Goal: Task Accomplishment & Management: Manage account settings

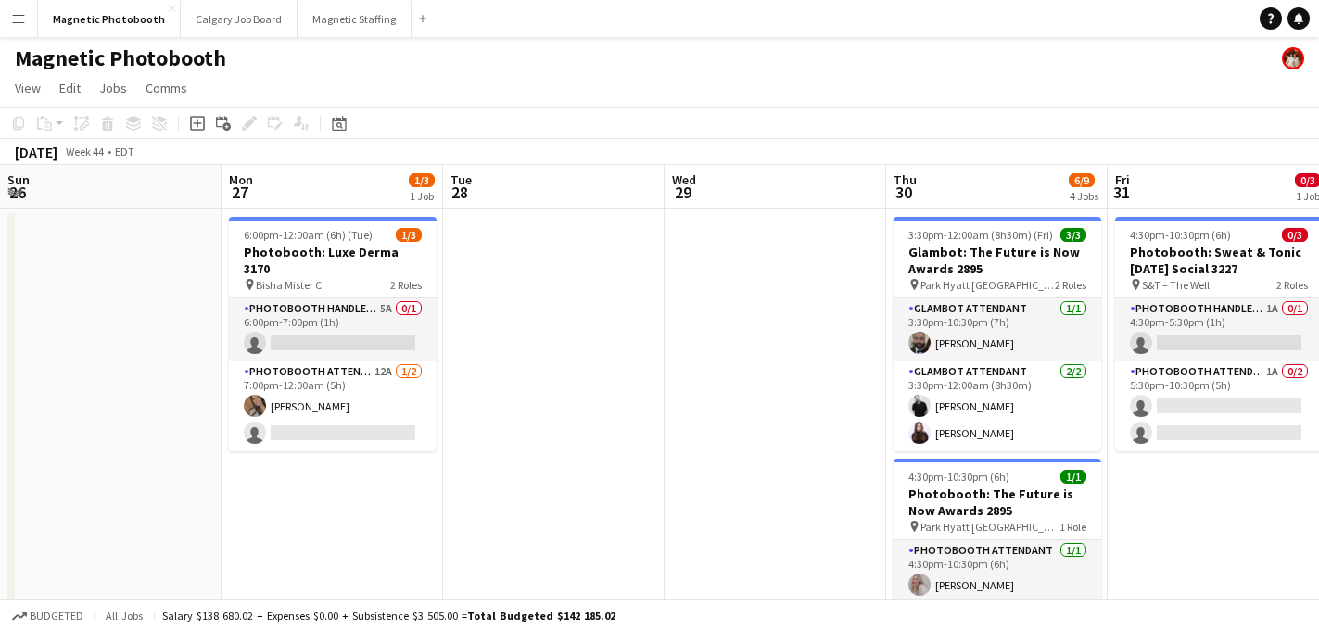
scroll to position [0, 537]
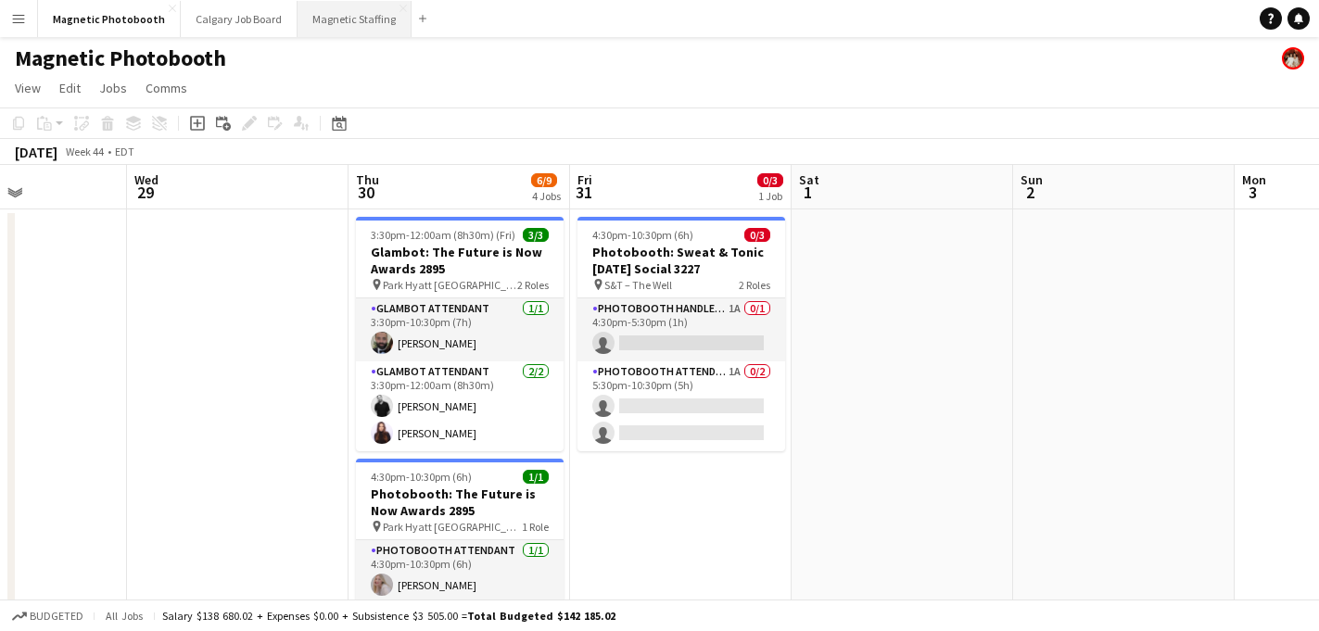
click at [318, 6] on button "Magnetic Staffing Close" at bounding box center [354, 19] width 114 height 36
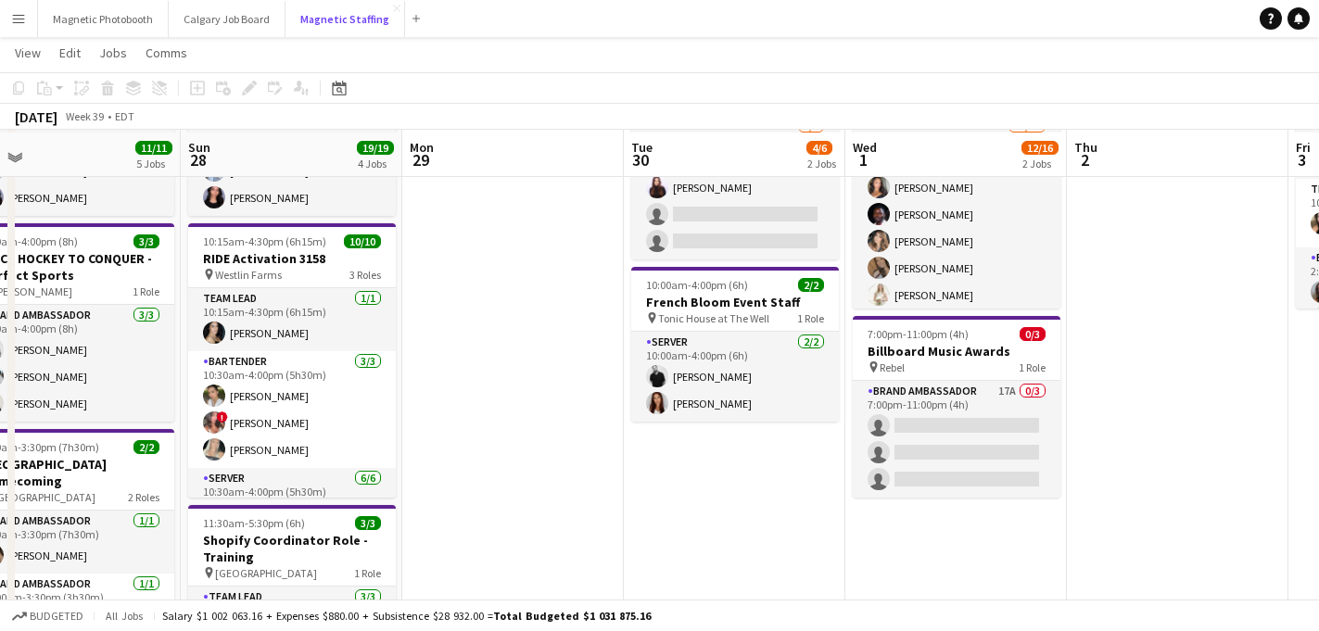
scroll to position [188, 0]
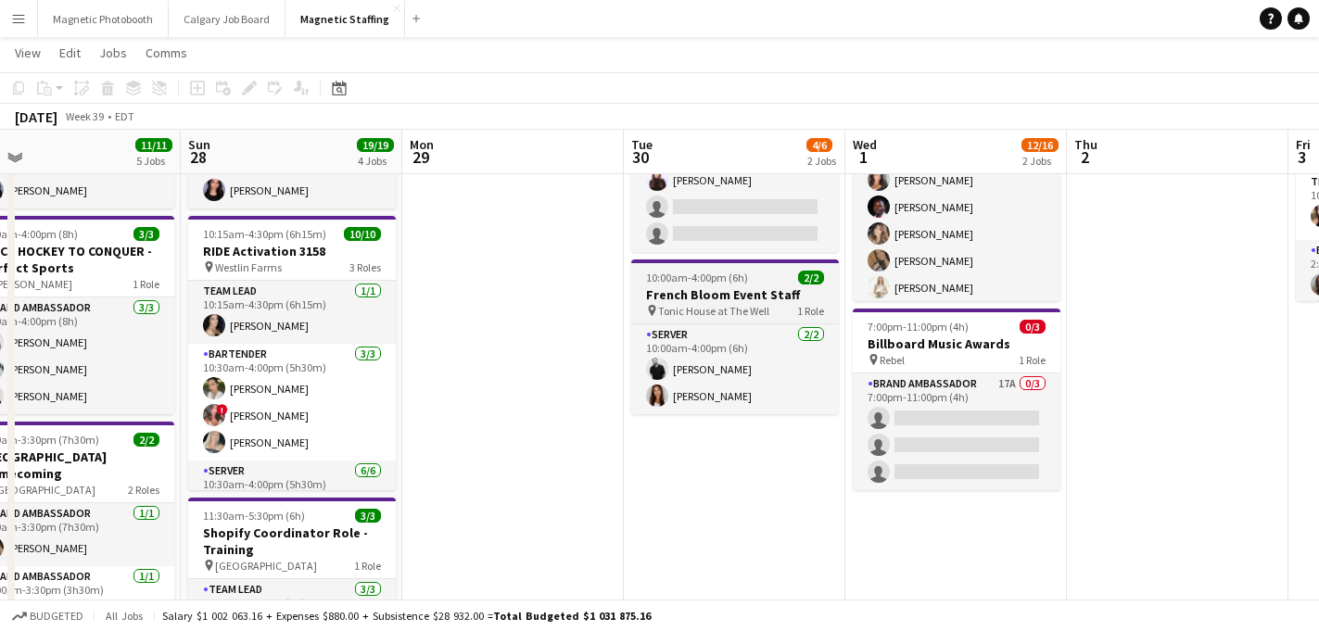
click at [754, 293] on h3 "French Bloom Event Staff" at bounding box center [735, 294] width 208 height 17
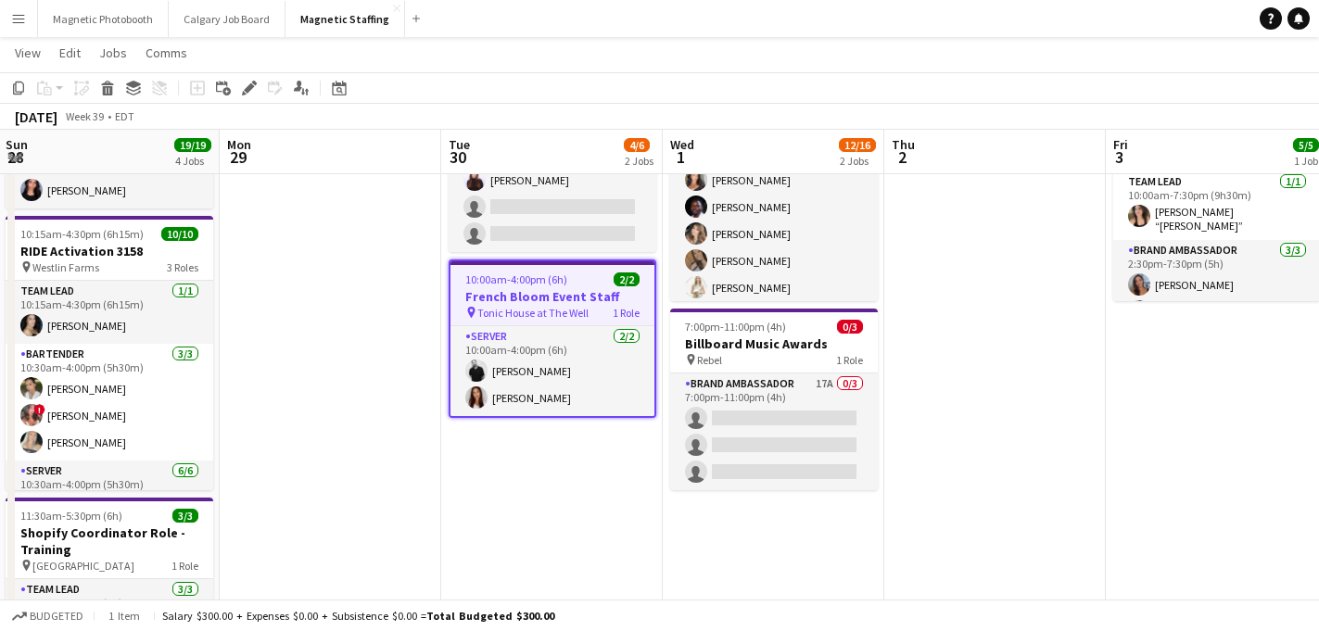
scroll to position [0, 696]
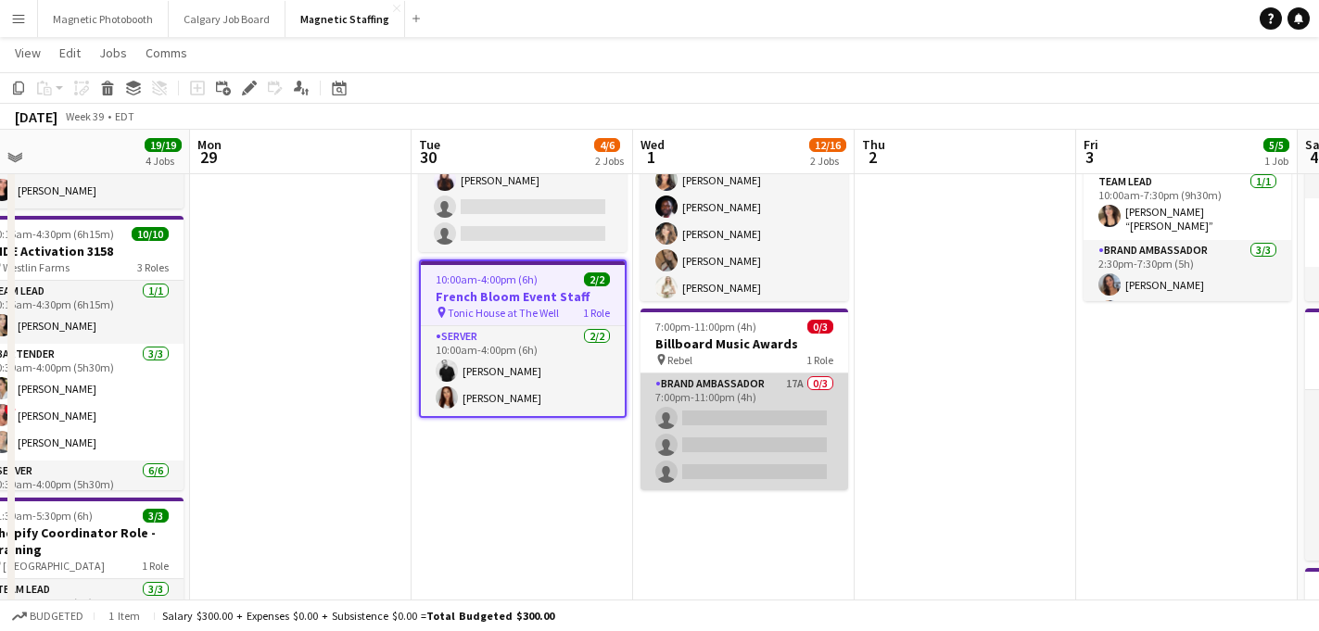
click at [715, 404] on app-card-role "Brand Ambassador 17A 0/3 7:00pm-11:00pm (4h) single-neutral-actions single-neut…" at bounding box center [744, 431] width 208 height 117
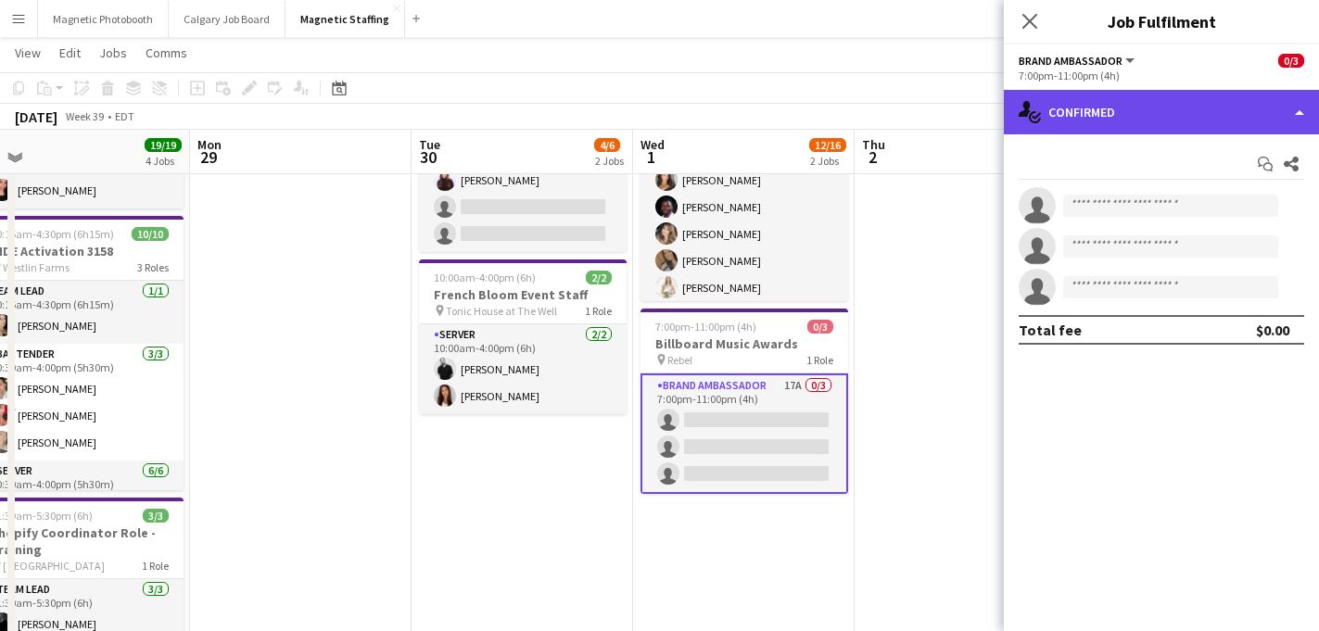
click at [1136, 98] on div "single-neutral-actions-check-2 Confirmed" at bounding box center [1161, 112] width 315 height 44
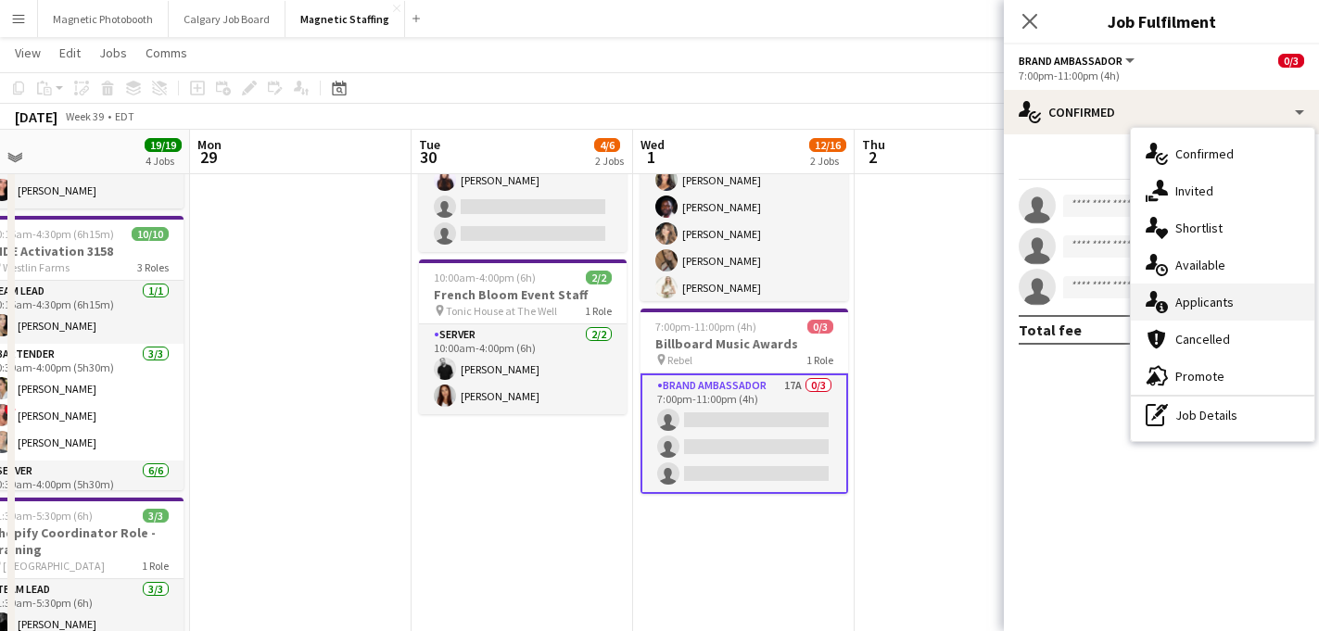
click at [1180, 297] on span "Applicants" at bounding box center [1204, 302] width 58 height 17
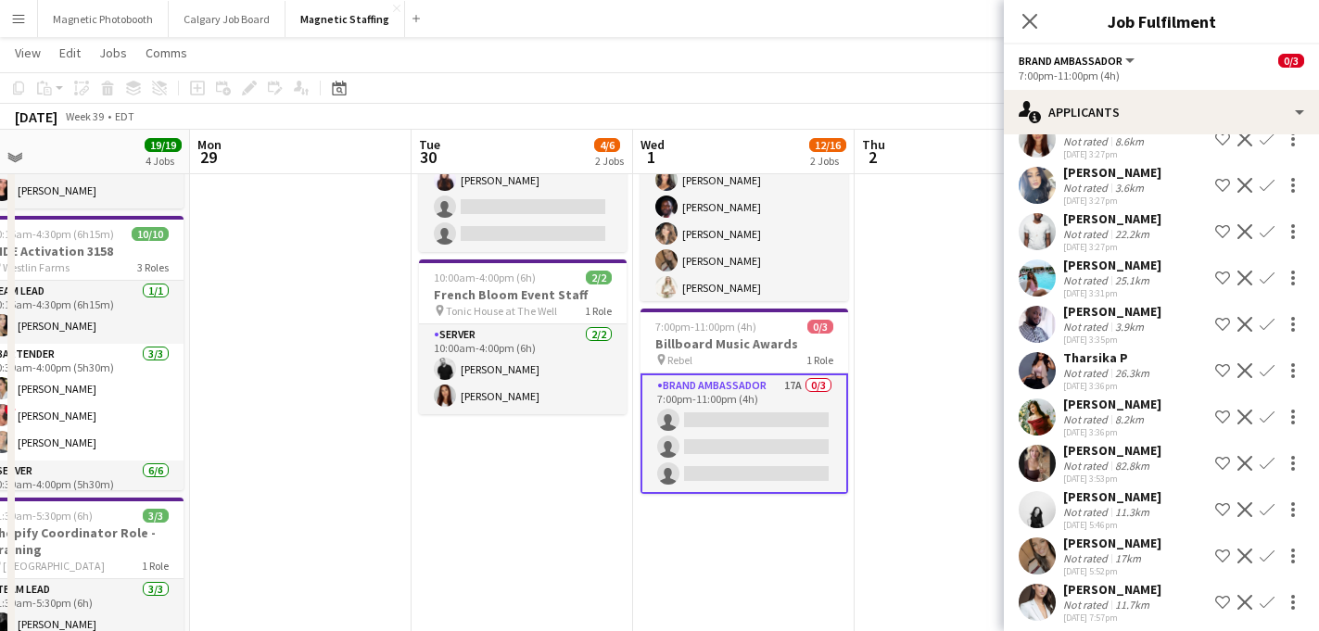
scroll to position [395, 0]
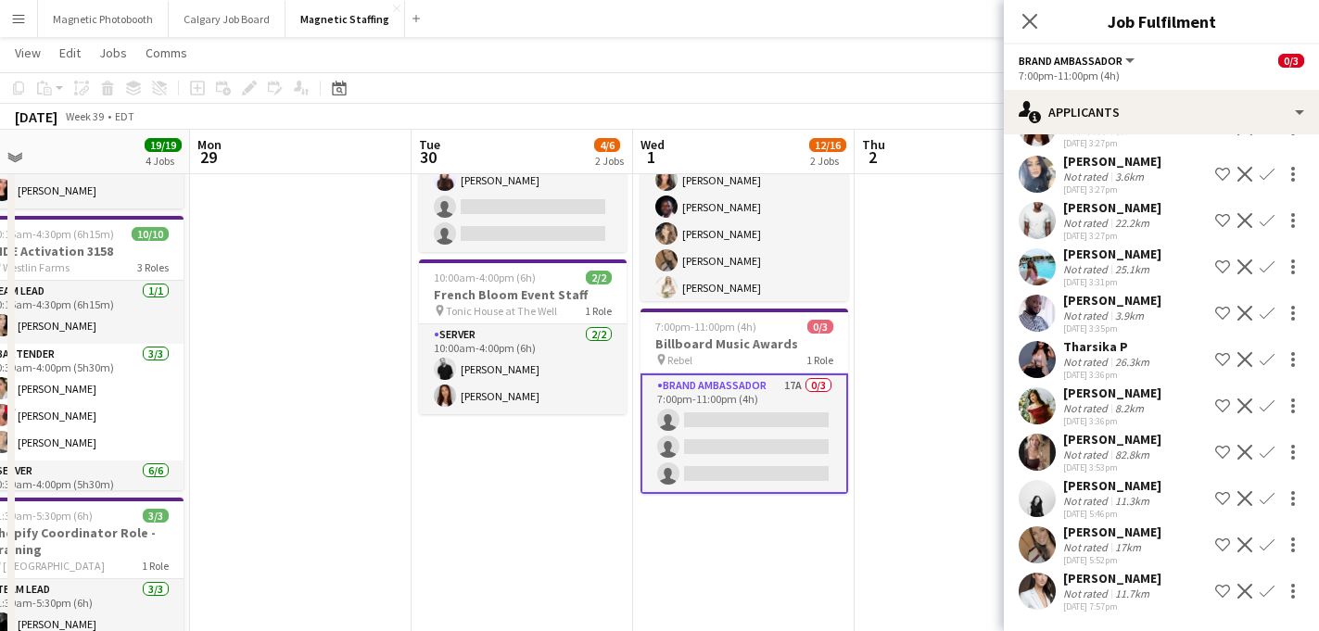
click at [1069, 598] on div "Not rated" at bounding box center [1087, 594] width 48 height 14
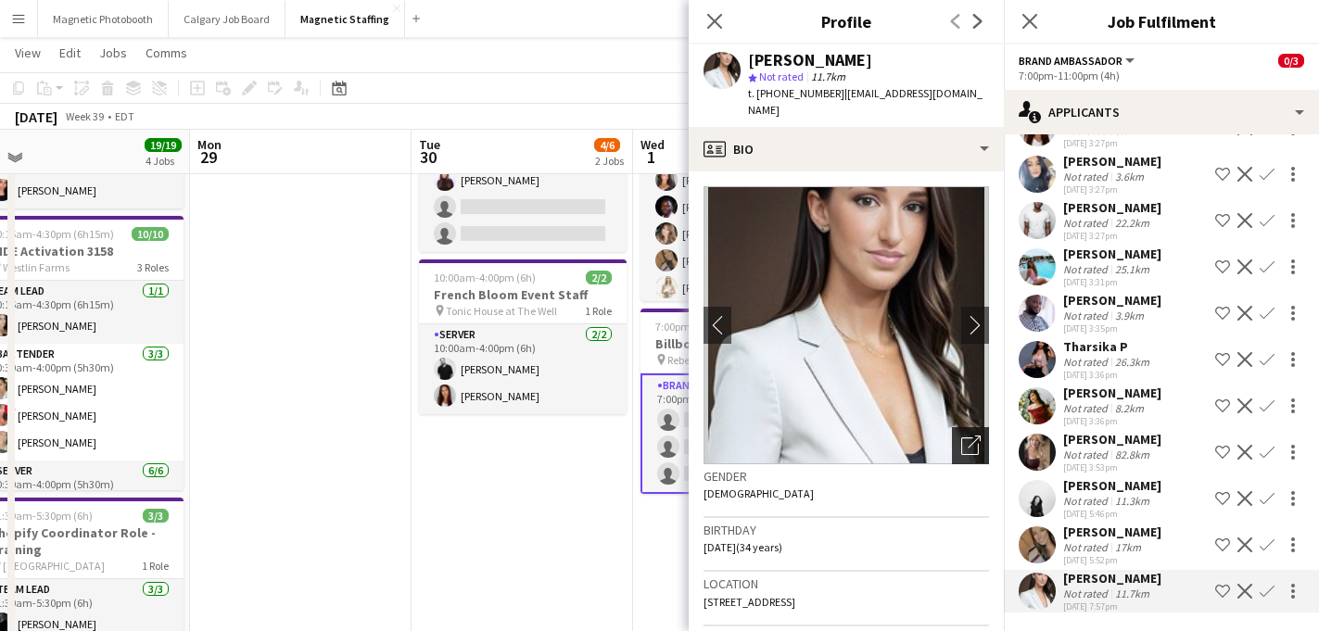
click at [965, 436] on icon "Open photos pop-in" at bounding box center [970, 445] width 19 height 19
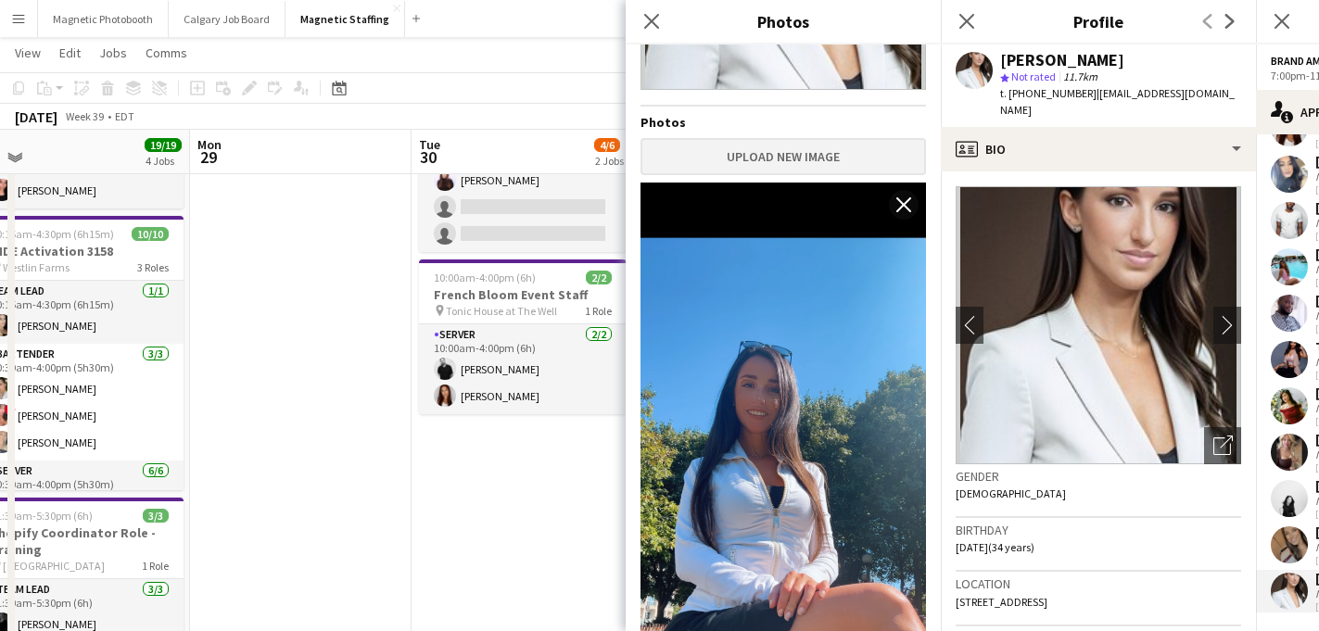
scroll to position [474, 0]
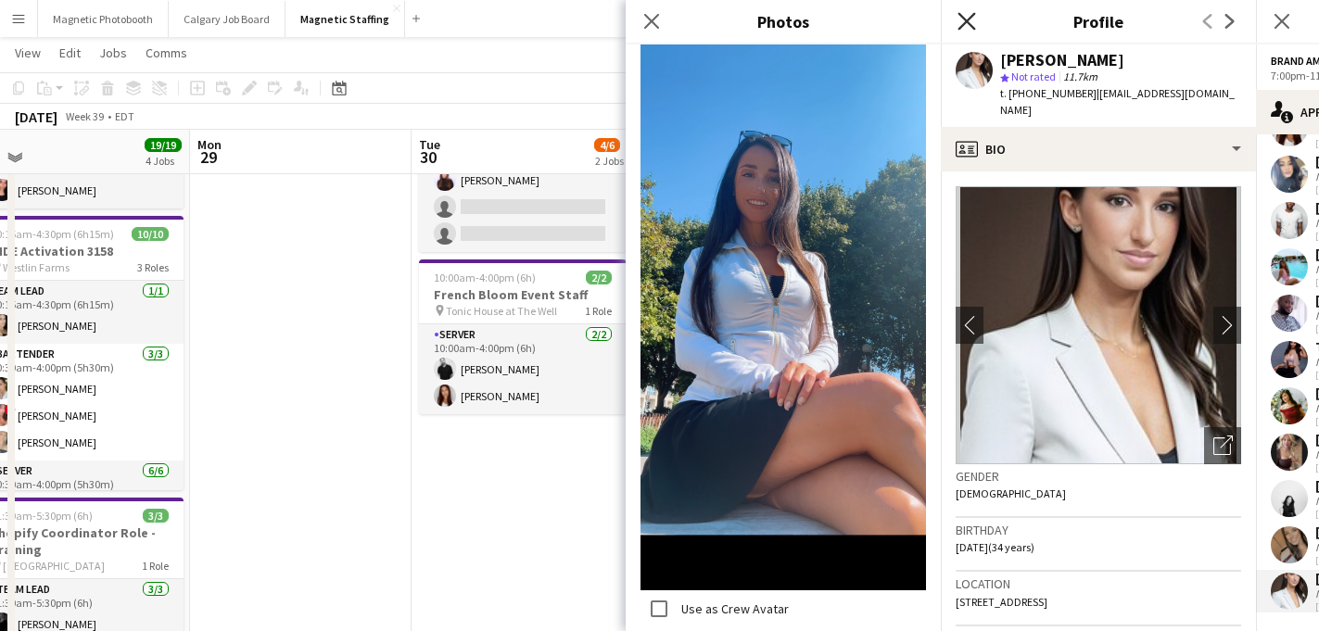
click at [966, 19] on icon "Close pop-in" at bounding box center [966, 21] width 18 height 18
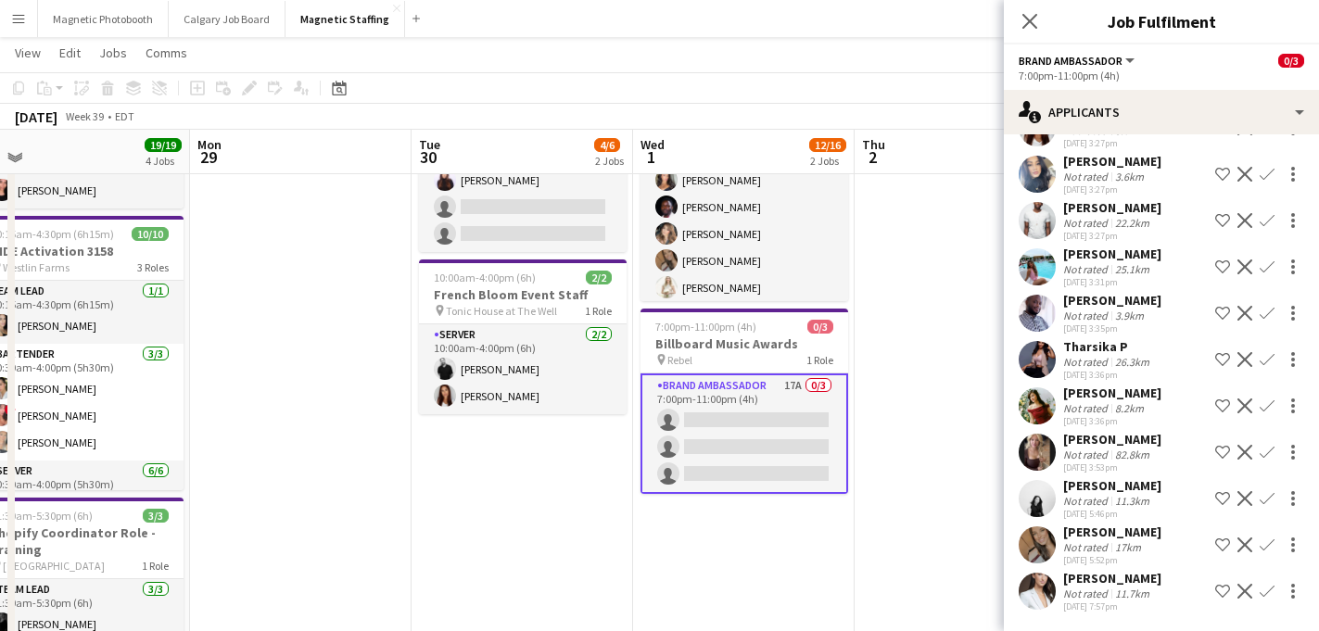
click at [1092, 171] on div "Not rated" at bounding box center [1087, 177] width 48 height 14
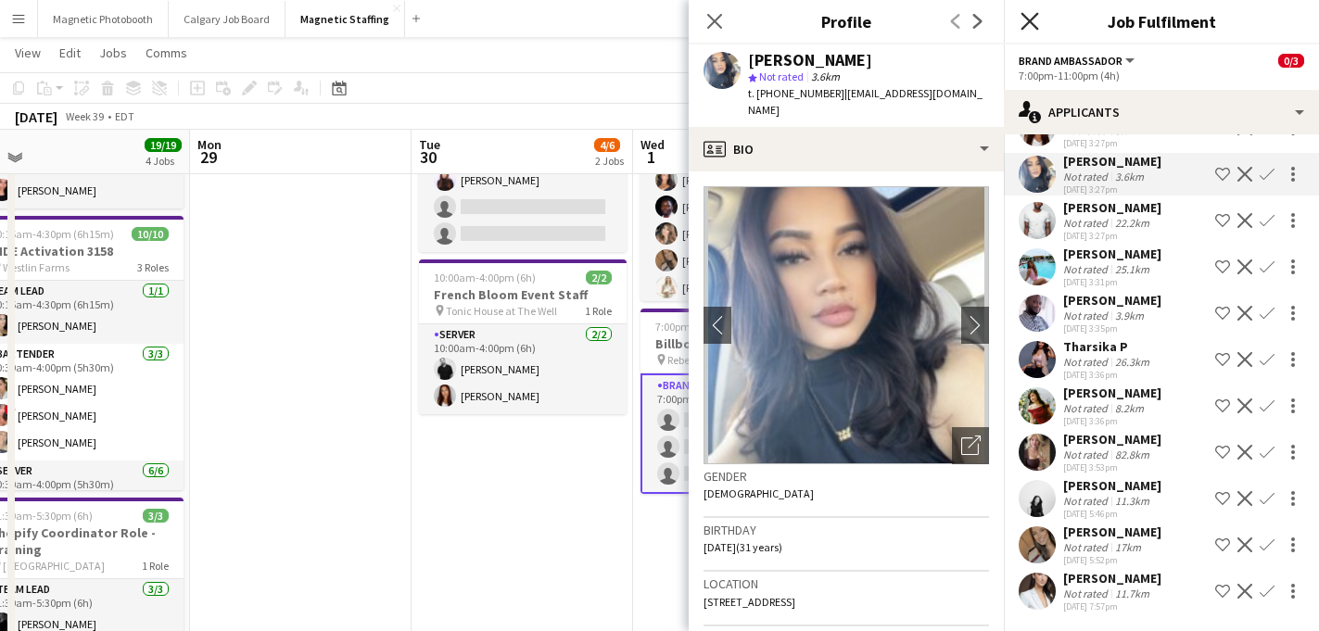
click at [1032, 18] on icon at bounding box center [1029, 21] width 18 height 18
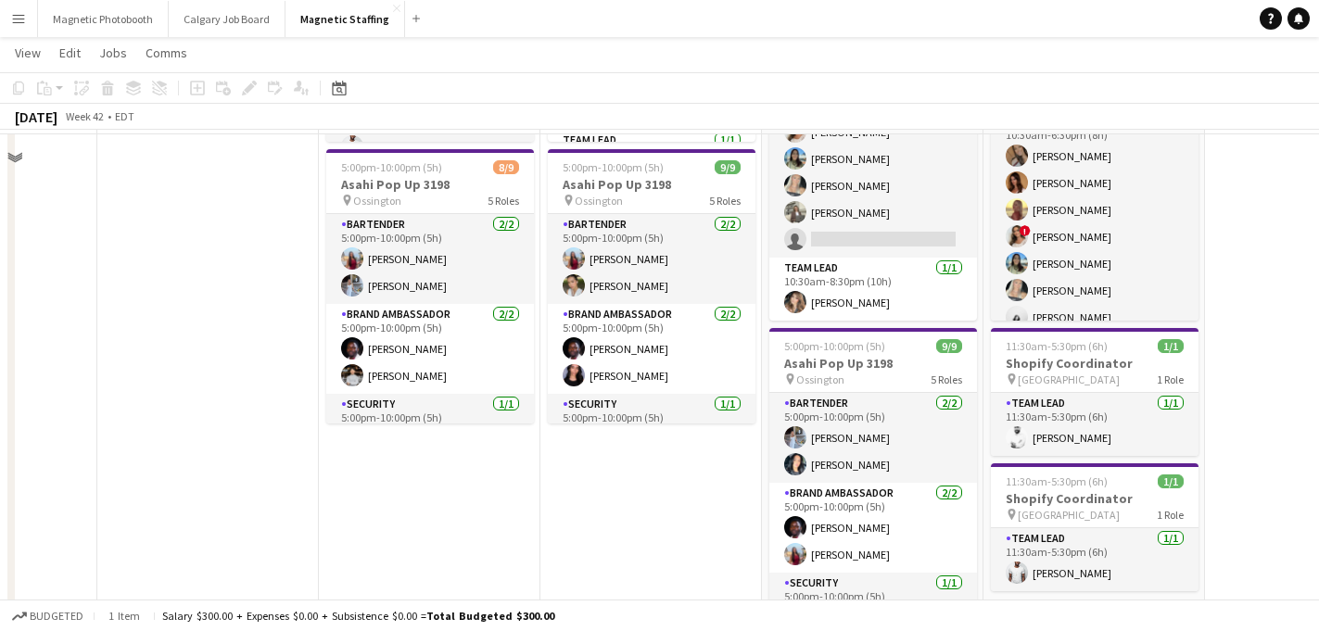
scroll to position [351, 0]
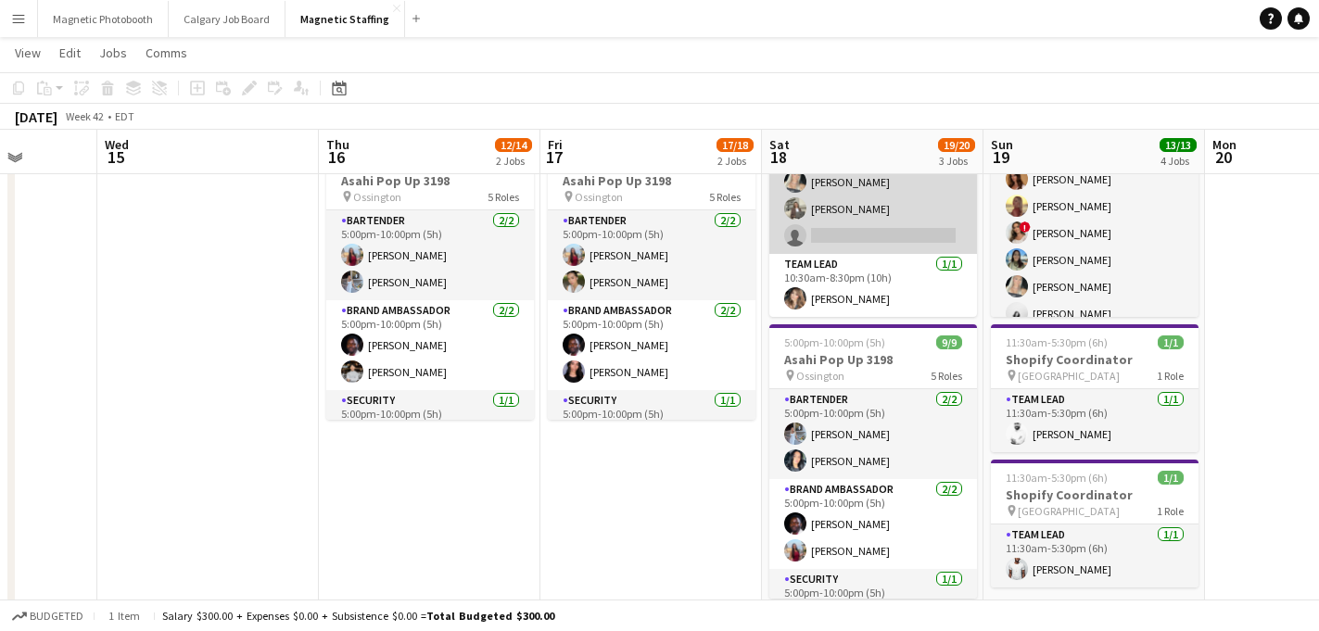
click at [850, 227] on app-card-role "Brand Ambassador 6A [DATE] 10:30am-8:30pm (10h) [PERSON_NAME] [PERSON_NAME] Sol…" at bounding box center [873, 128] width 208 height 251
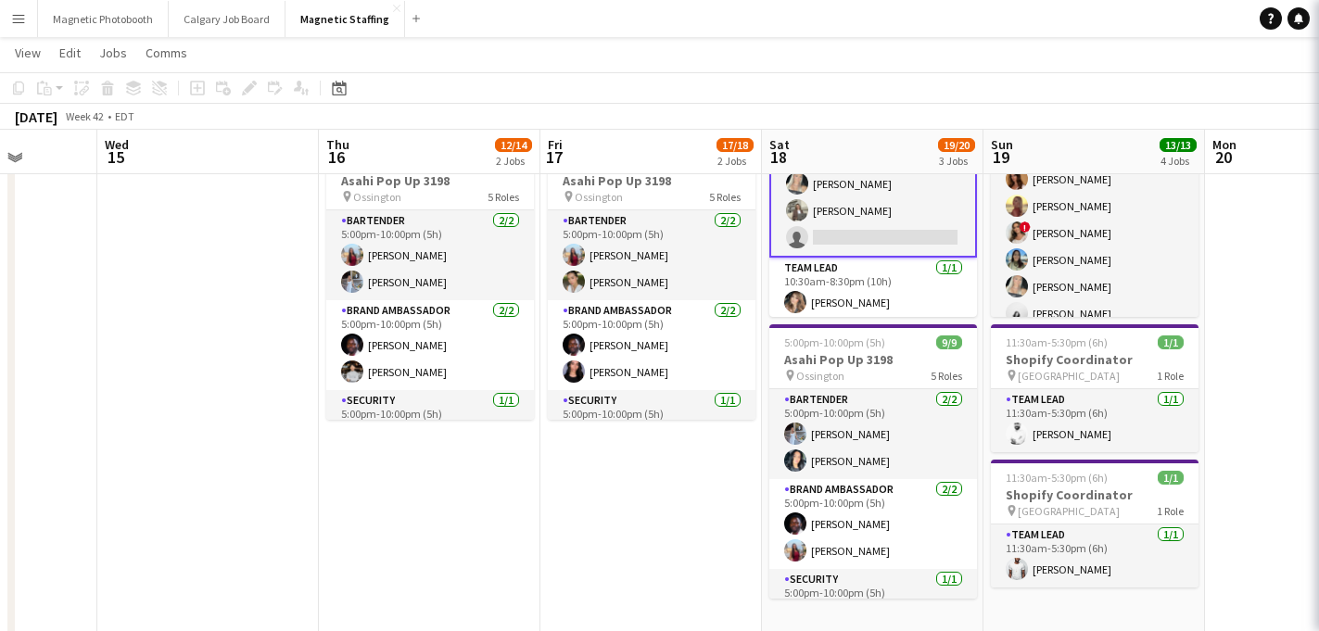
scroll to position [107, 0]
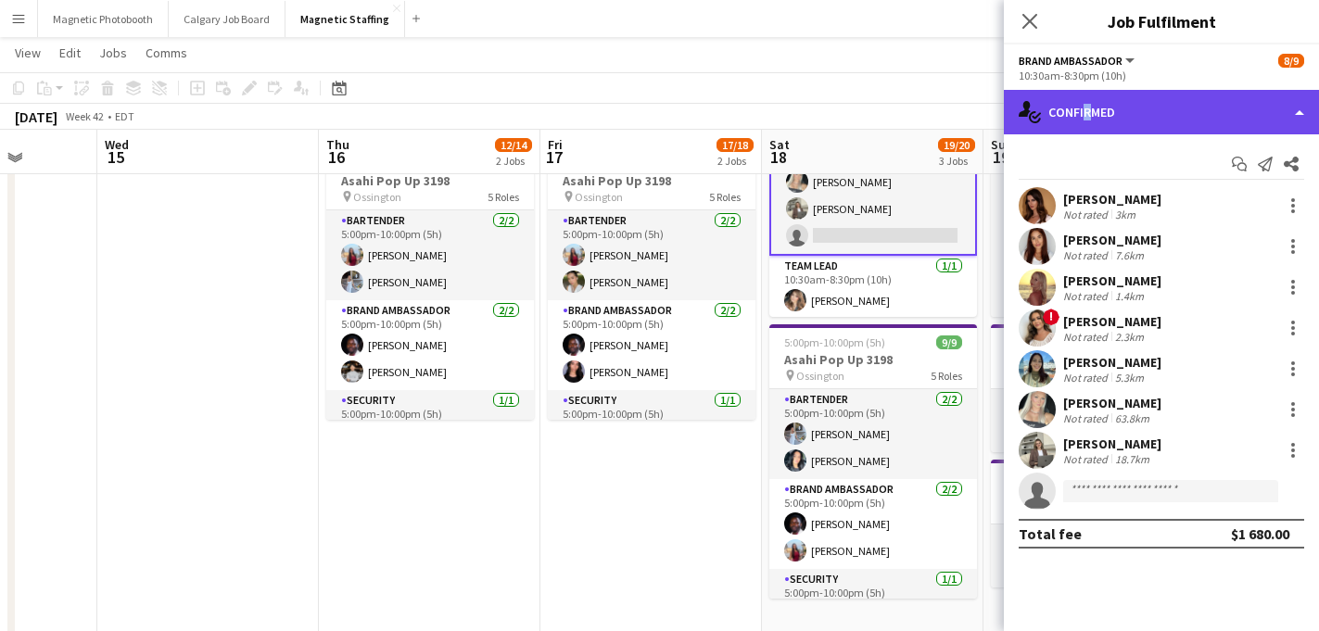
click at [1081, 114] on div "single-neutral-actions-check-2 Confirmed" at bounding box center [1161, 112] width 315 height 44
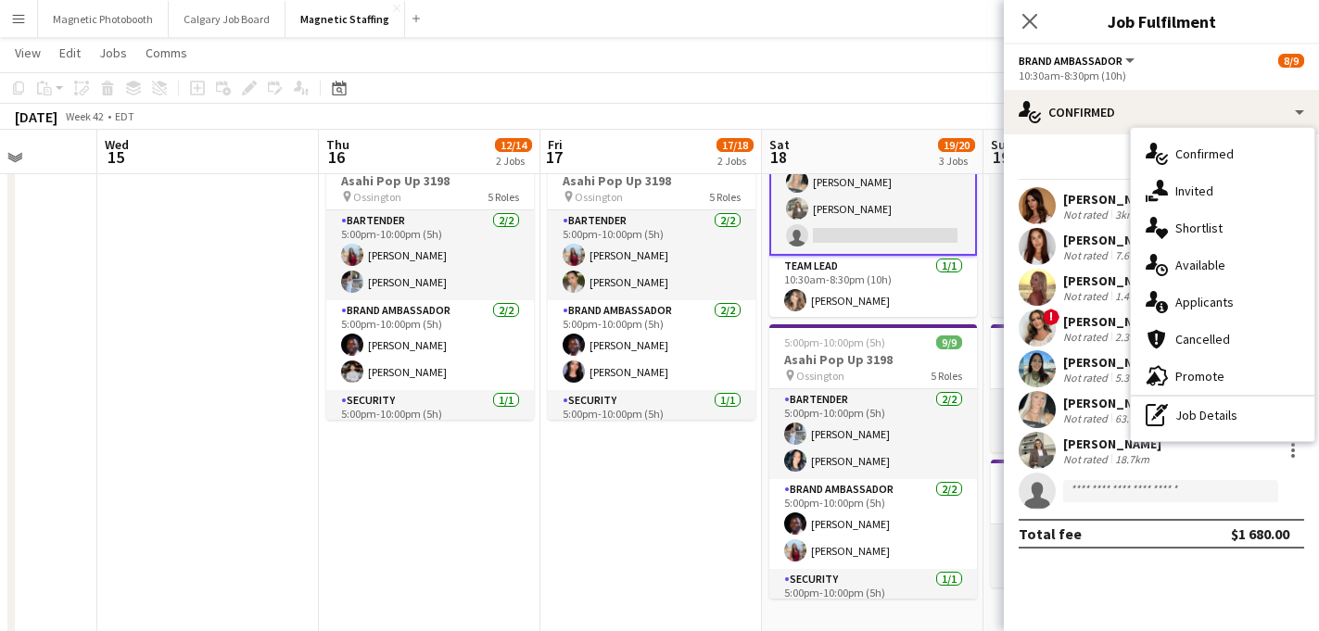
click at [1178, 299] on span "Applicants" at bounding box center [1204, 302] width 58 height 17
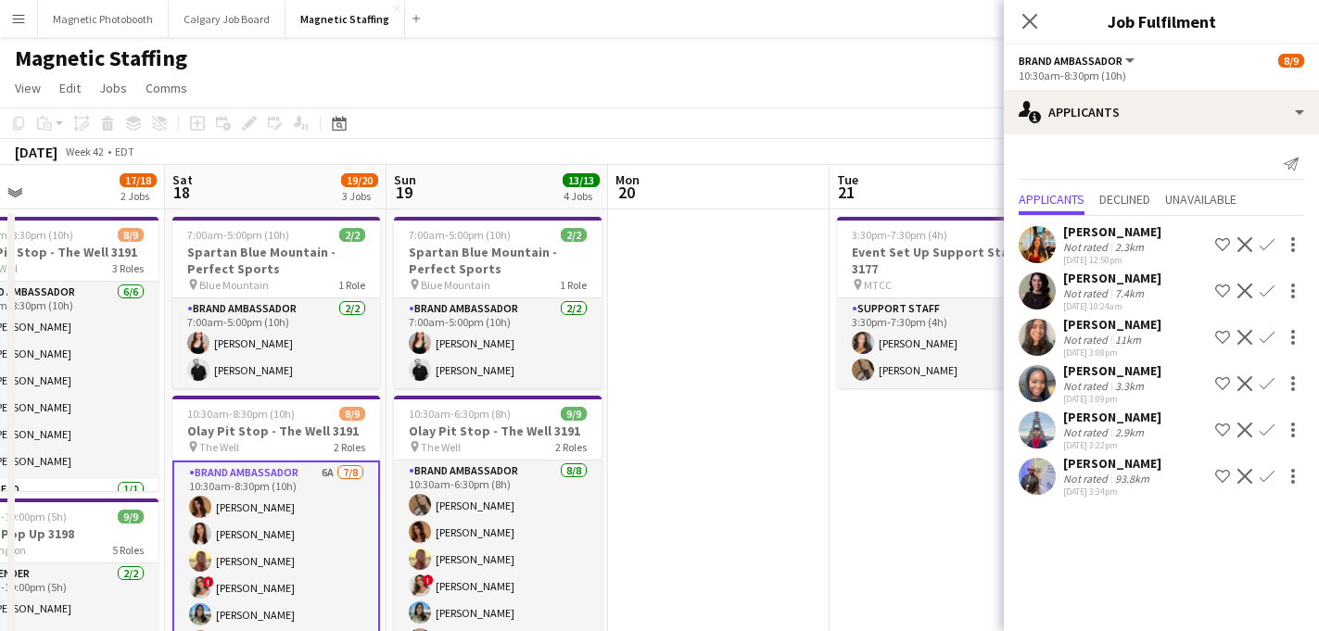
scroll to position [0, 579]
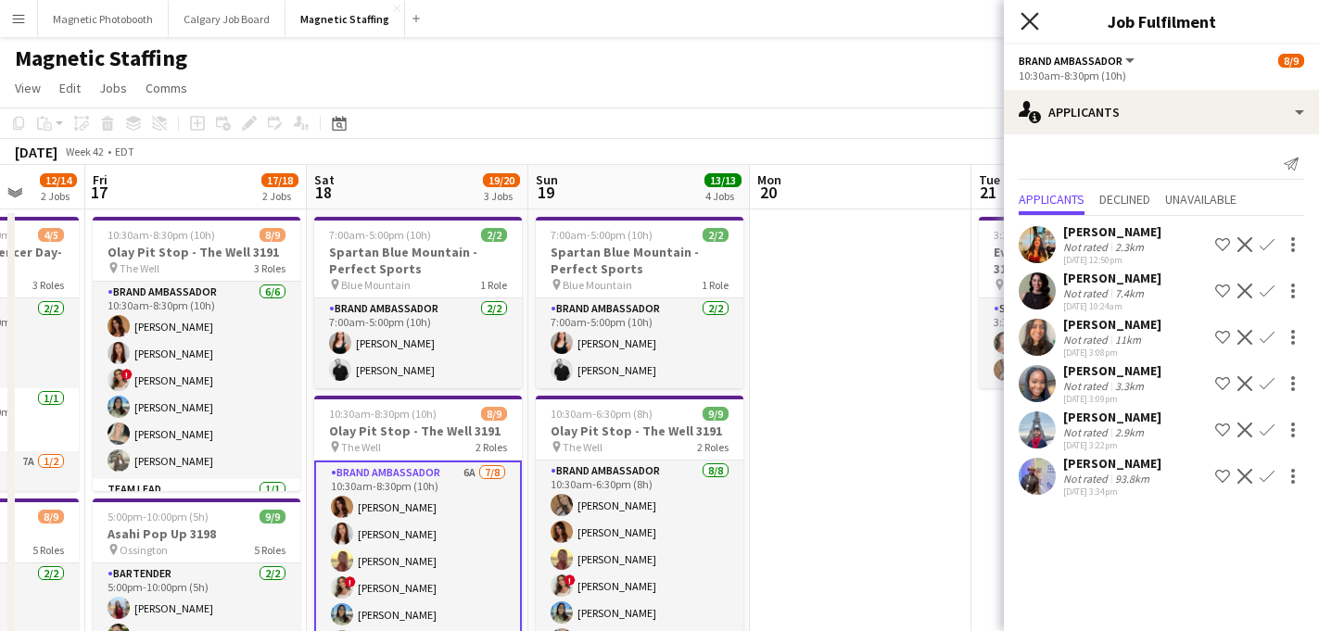
click at [1034, 17] on icon at bounding box center [1029, 21] width 18 height 18
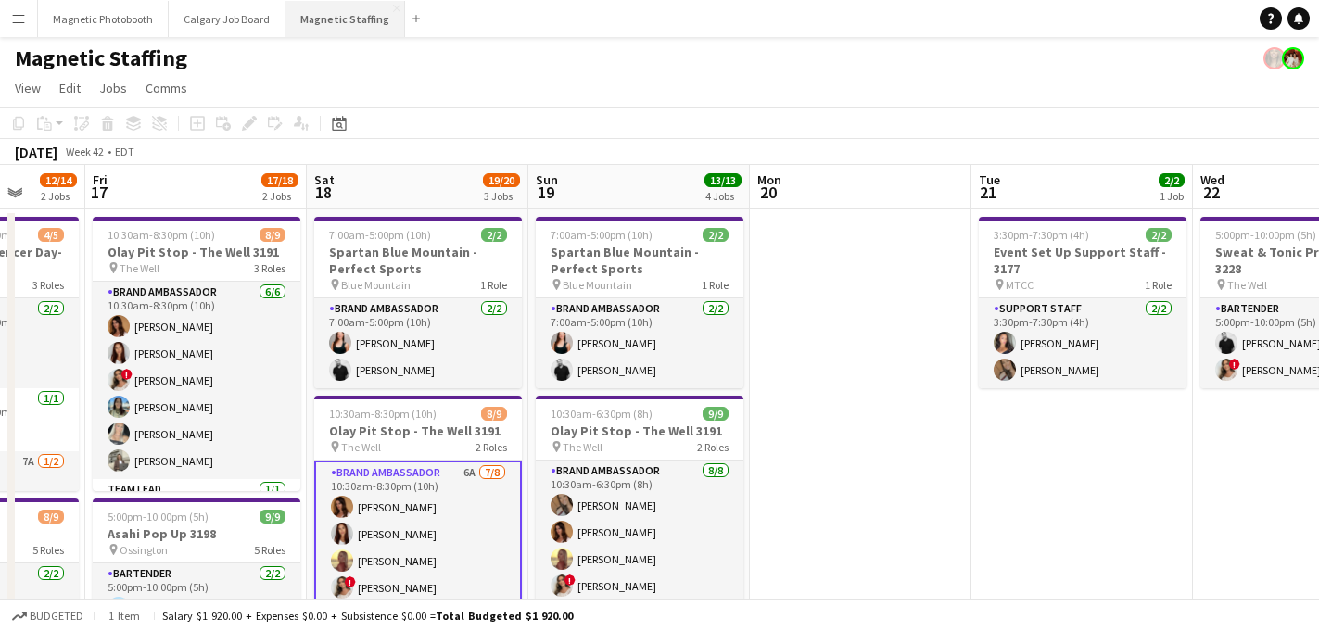
click at [362, 23] on button "Magnetic Staffing Close" at bounding box center [345, 19] width 120 height 36
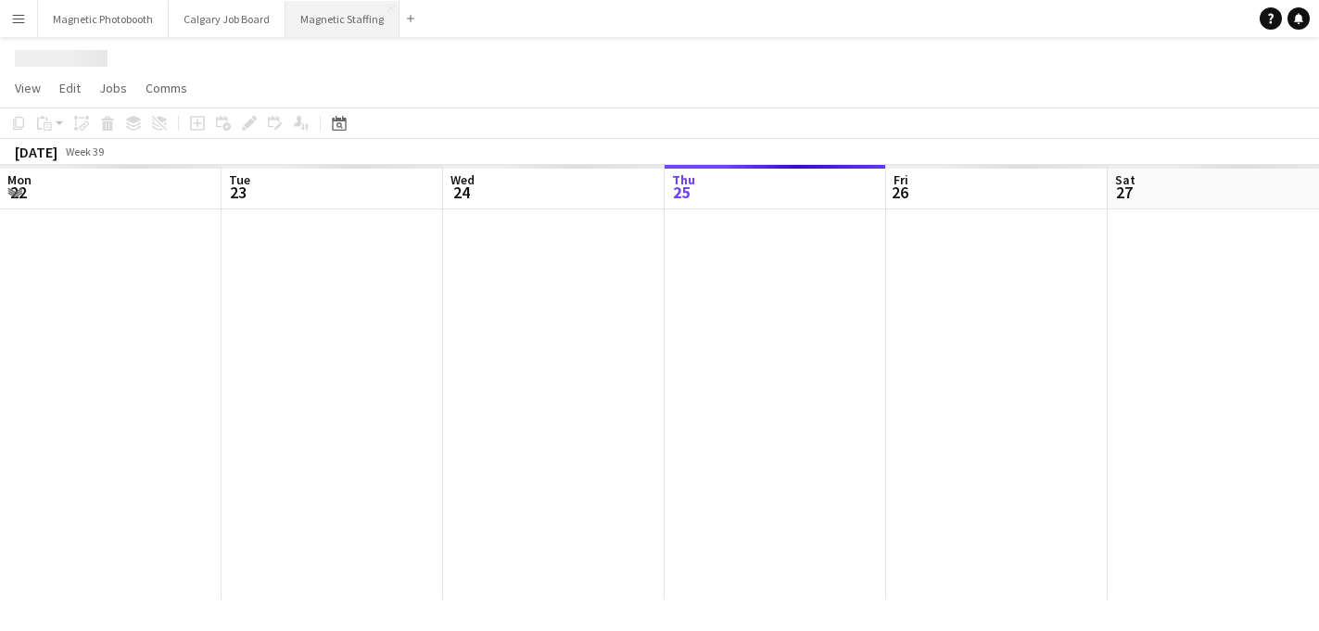
scroll to position [0, 443]
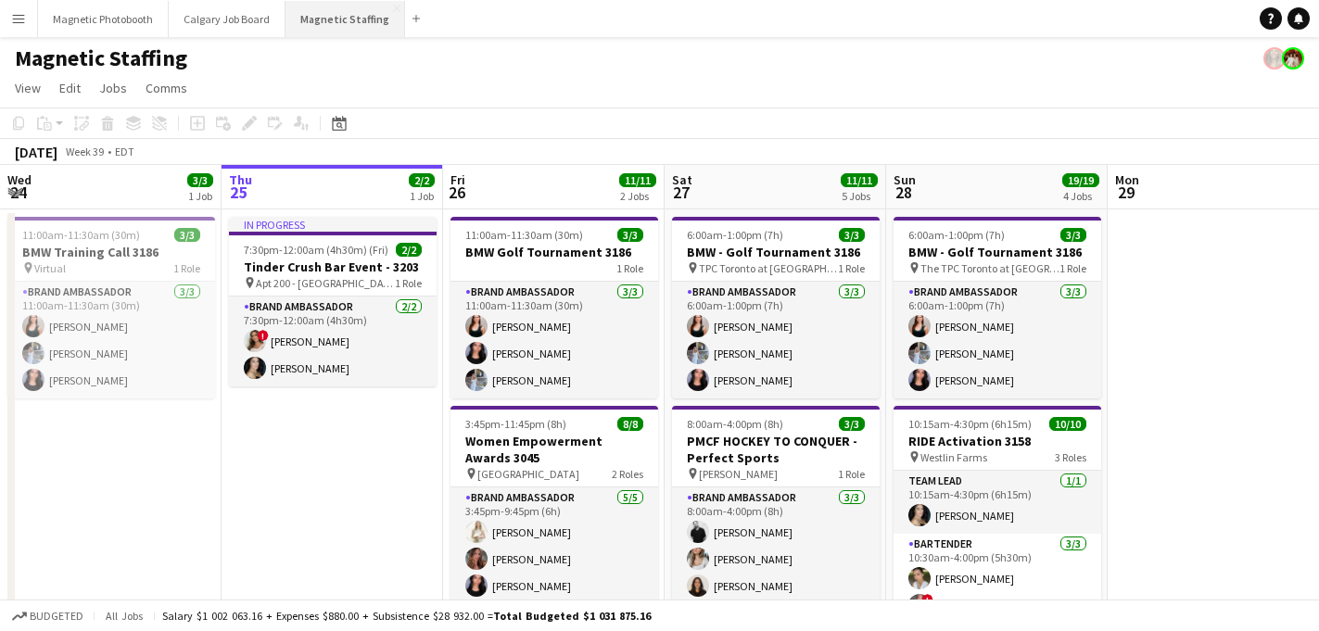
click at [349, 19] on button "Magnetic Staffing Close" at bounding box center [345, 19] width 120 height 36
click at [337, 37] on div "Magnetic Staffing" at bounding box center [659, 54] width 1319 height 35
click at [333, 19] on button "Magnetic Staffing Close" at bounding box center [345, 19] width 120 height 36
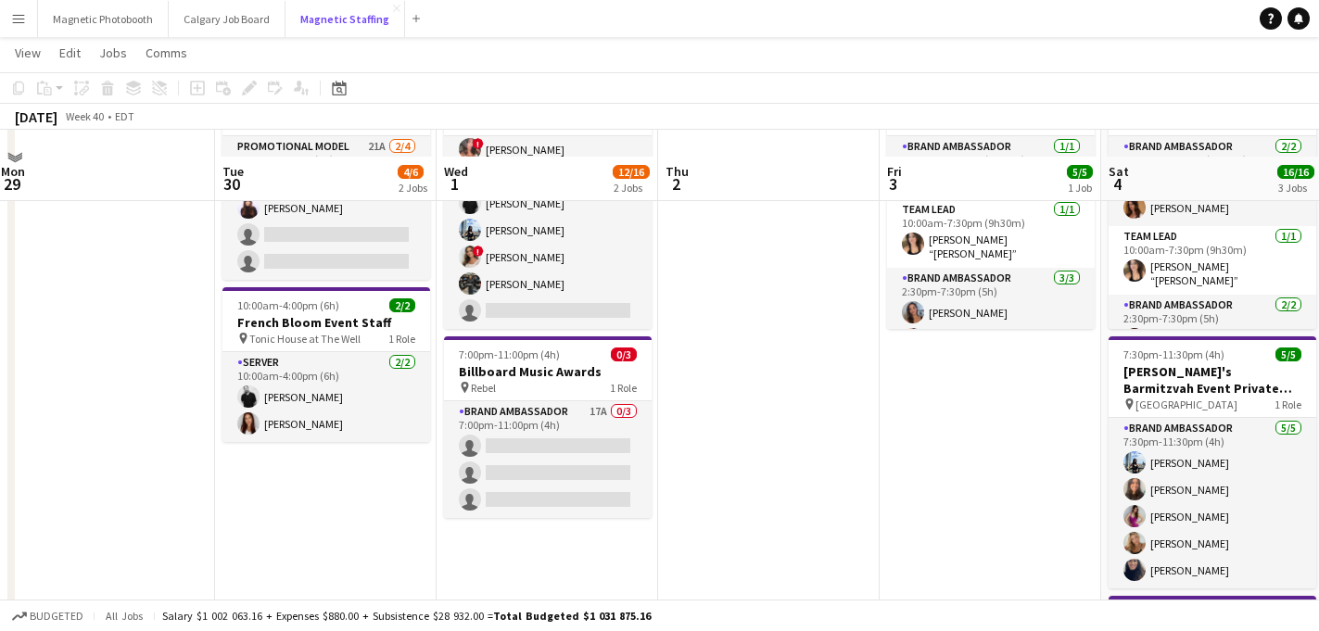
scroll to position [187, 0]
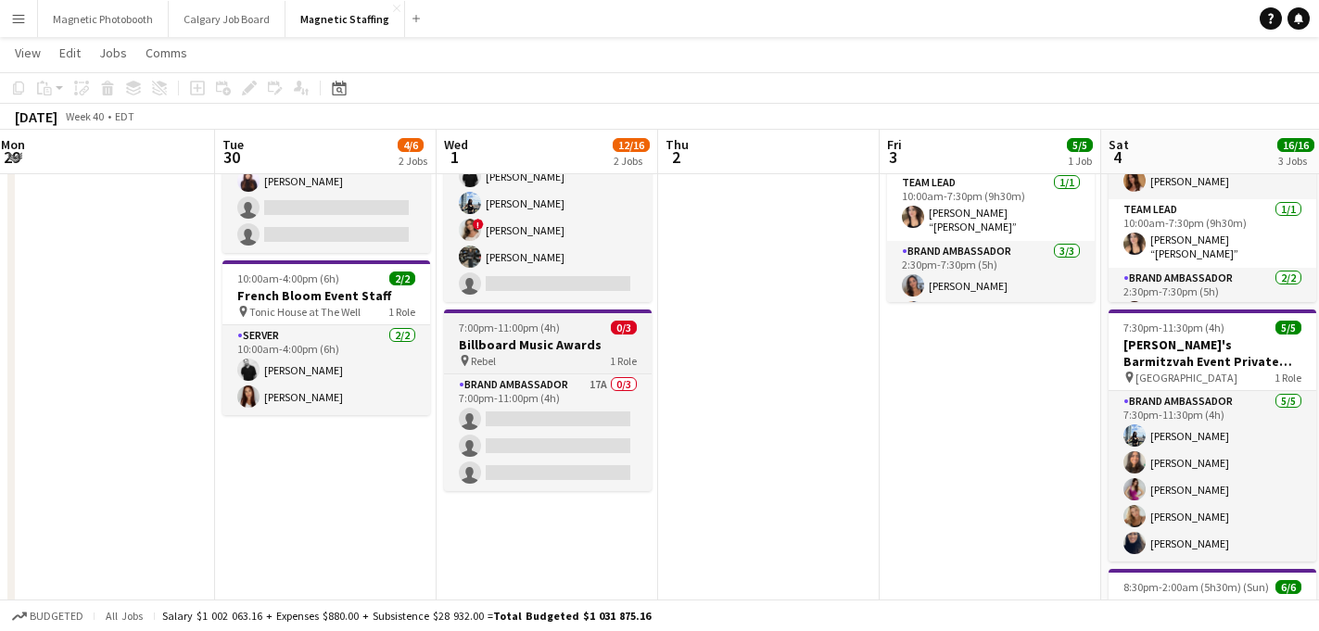
click at [551, 346] on h3 "Billboard Music Awards" at bounding box center [548, 344] width 208 height 17
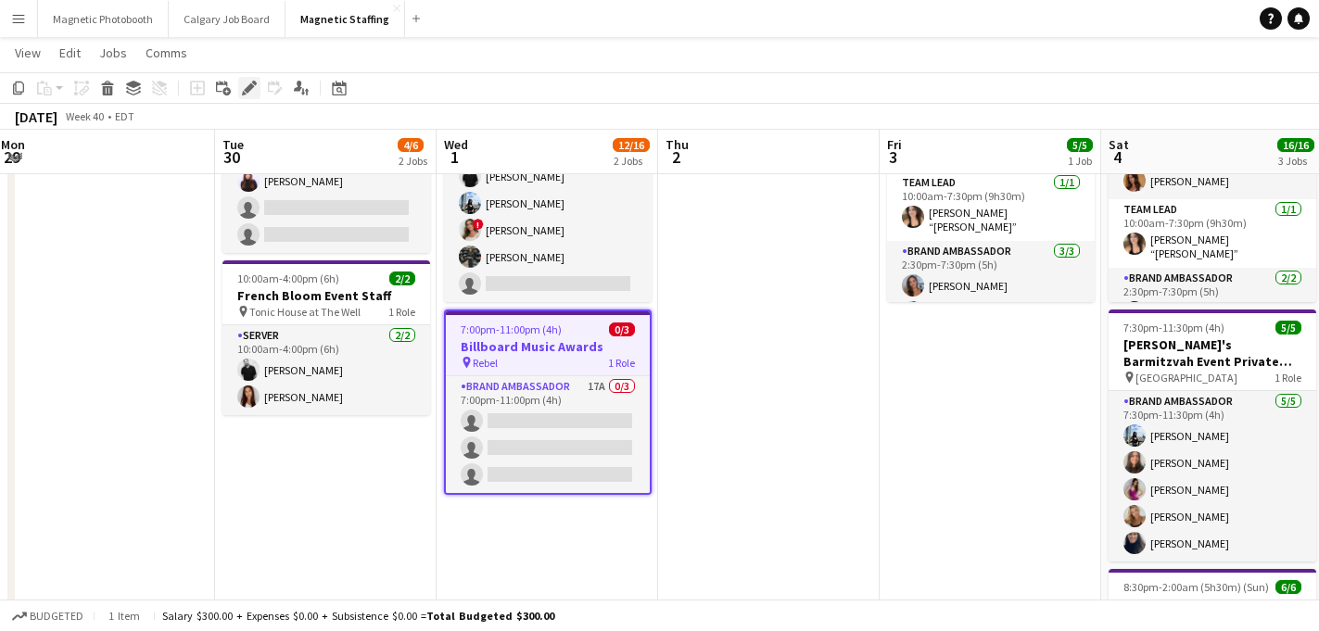
click at [251, 93] on icon "Edit" at bounding box center [249, 88] width 15 height 15
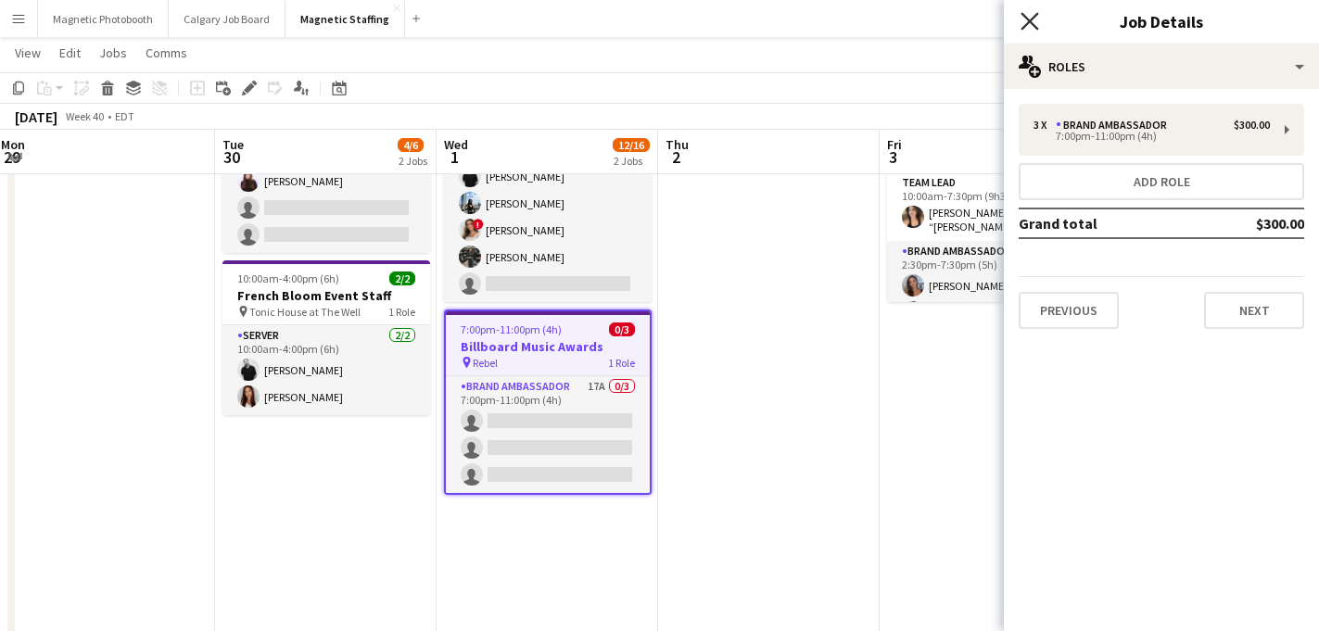
click at [1024, 22] on icon "Close pop-in" at bounding box center [1029, 21] width 18 height 18
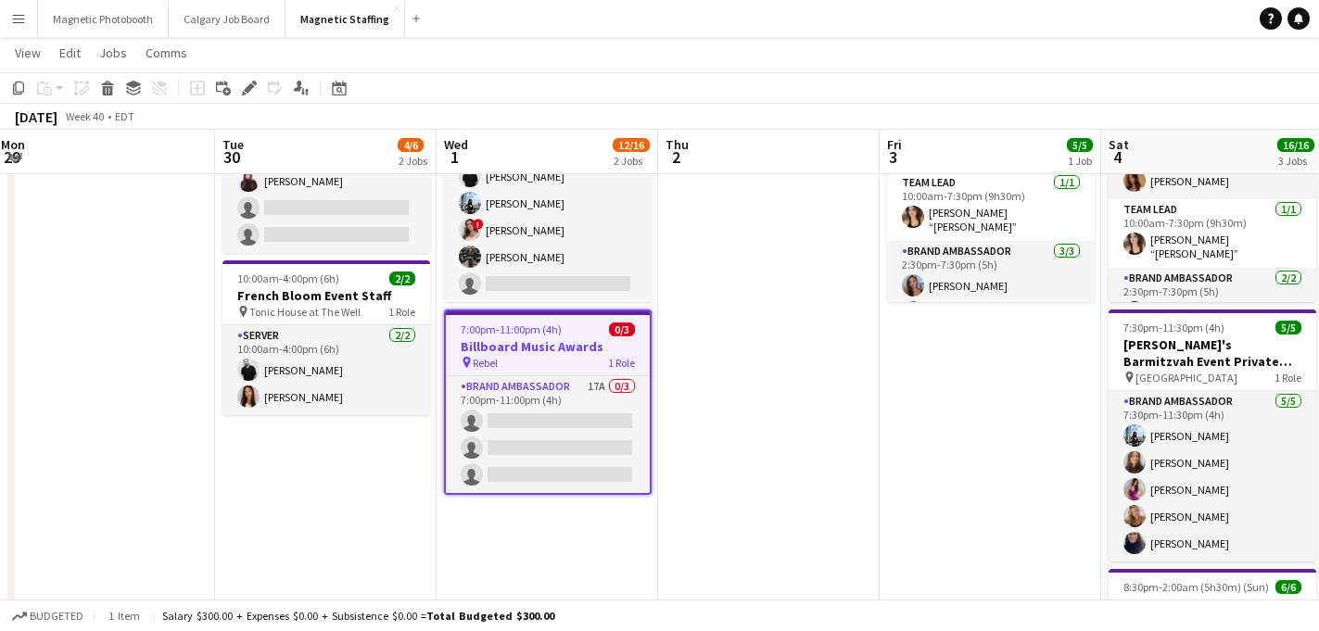
click at [818, 335] on app-date-cell at bounding box center [768, 539] width 221 height 1038
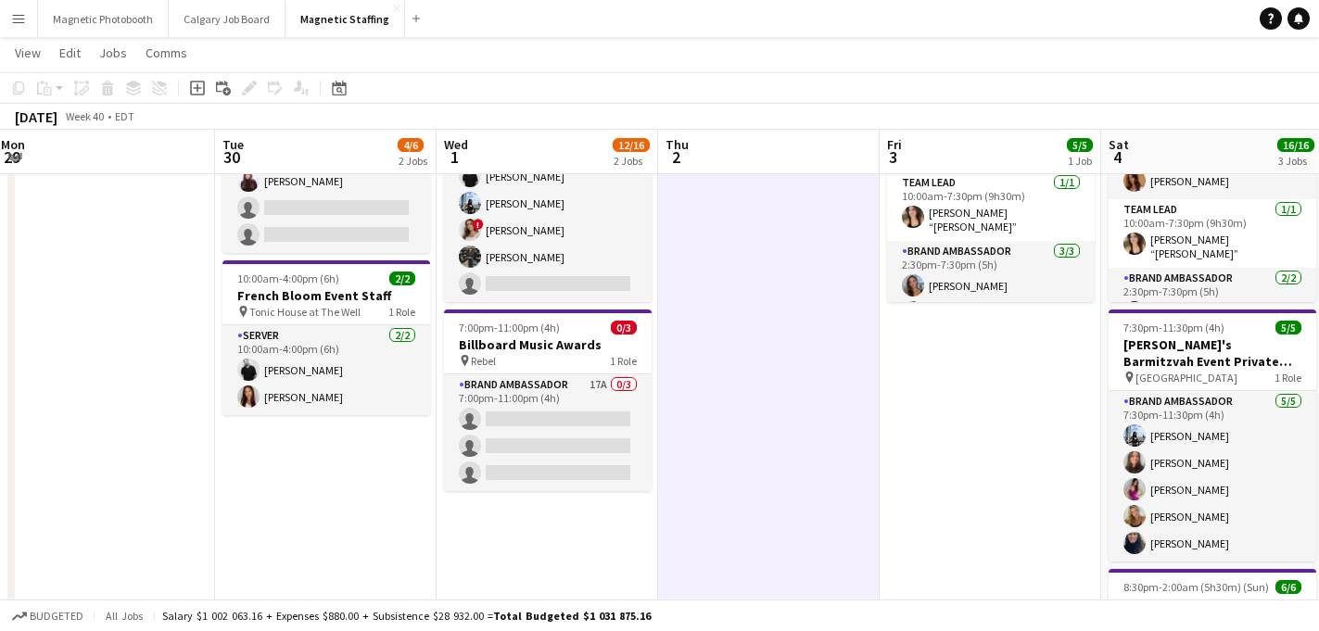
click at [716, 369] on app-date-cell at bounding box center [768, 539] width 221 height 1038
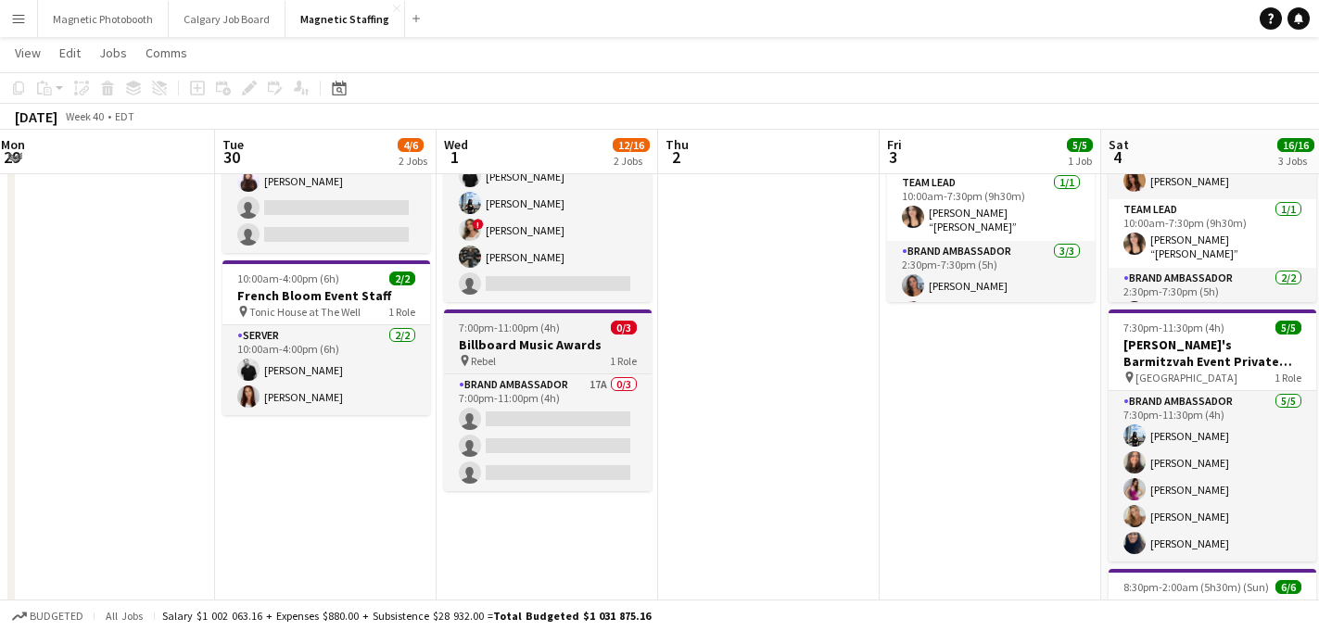
click at [573, 344] on h3 "Billboard Music Awards" at bounding box center [548, 344] width 208 height 17
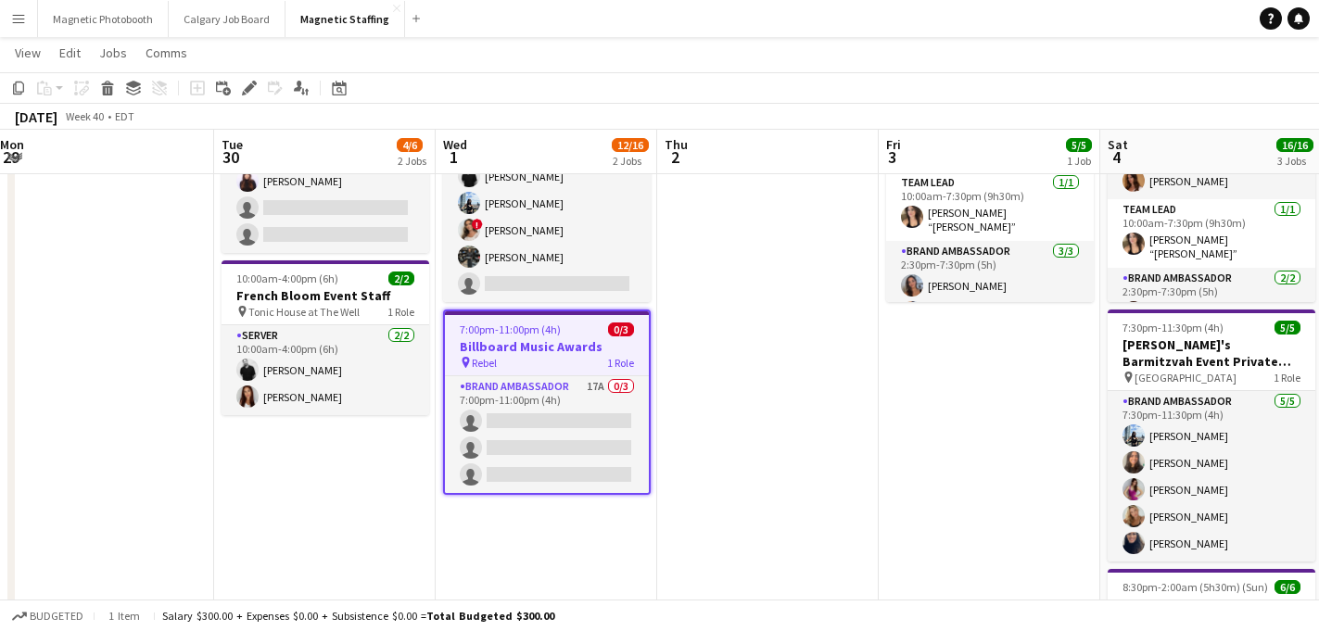
click at [223, 514] on app-date-cell "8:00am-1:00pm (5h) 2/4 [DEMOGRAPHIC_DATA] Models: Hair Extension Models | 3321 …" at bounding box center [324, 539] width 221 height 1038
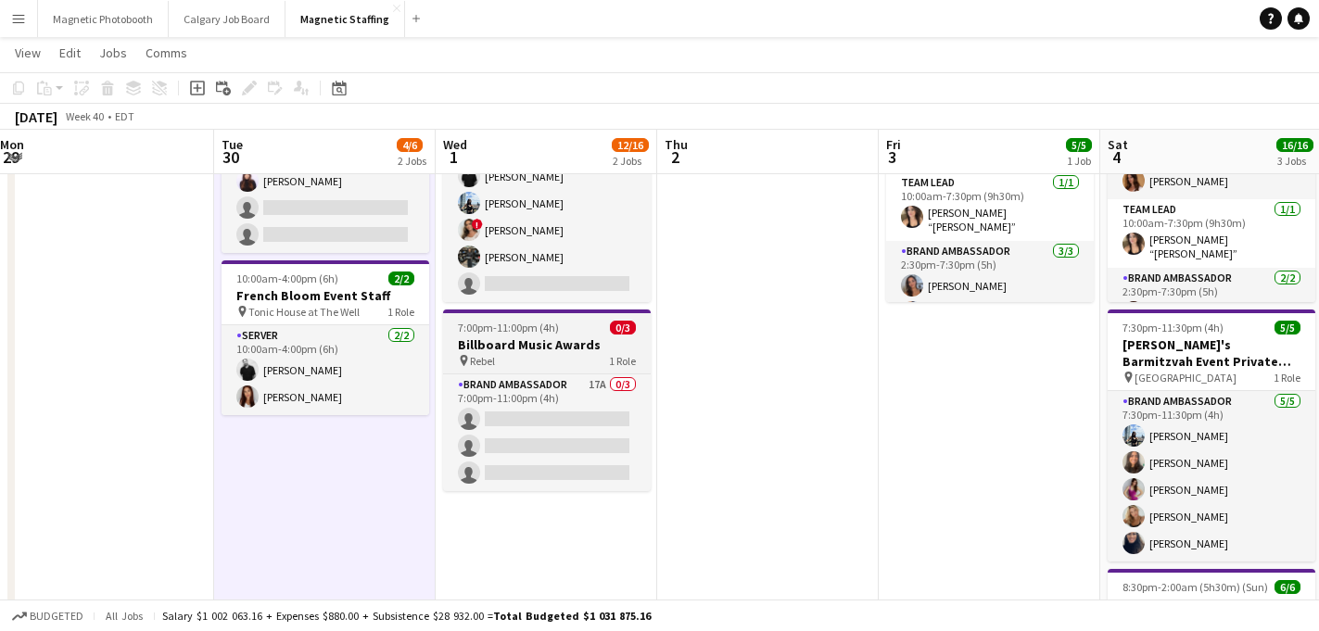
click at [531, 344] on h3 "Billboard Music Awards" at bounding box center [547, 344] width 208 height 17
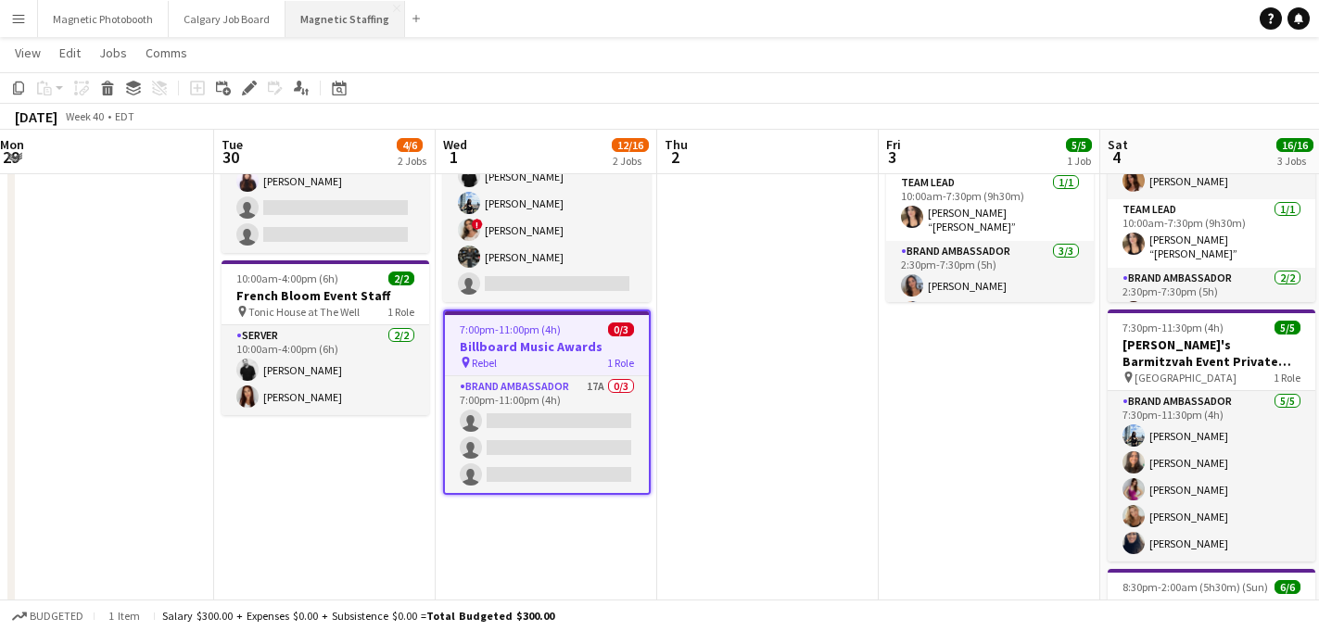
click at [374, 12] on button "Magnetic Staffing Close" at bounding box center [345, 19] width 120 height 36
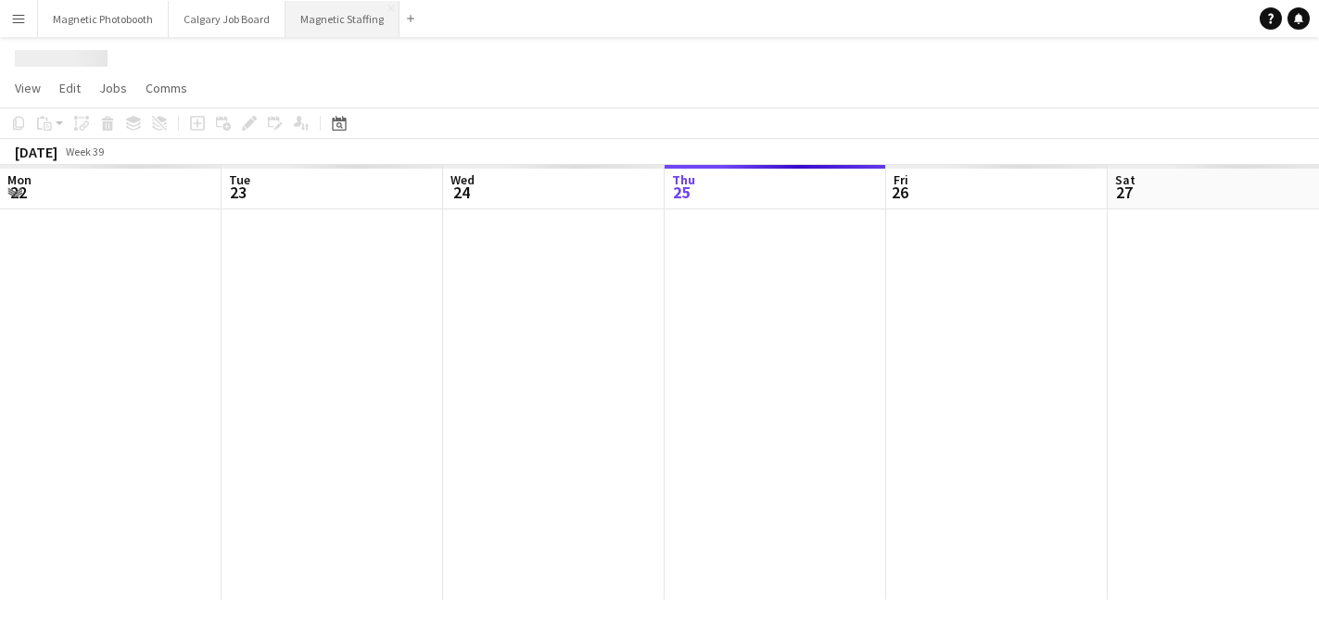
scroll to position [0, 443]
